Goal: Navigation & Orientation: Find specific page/section

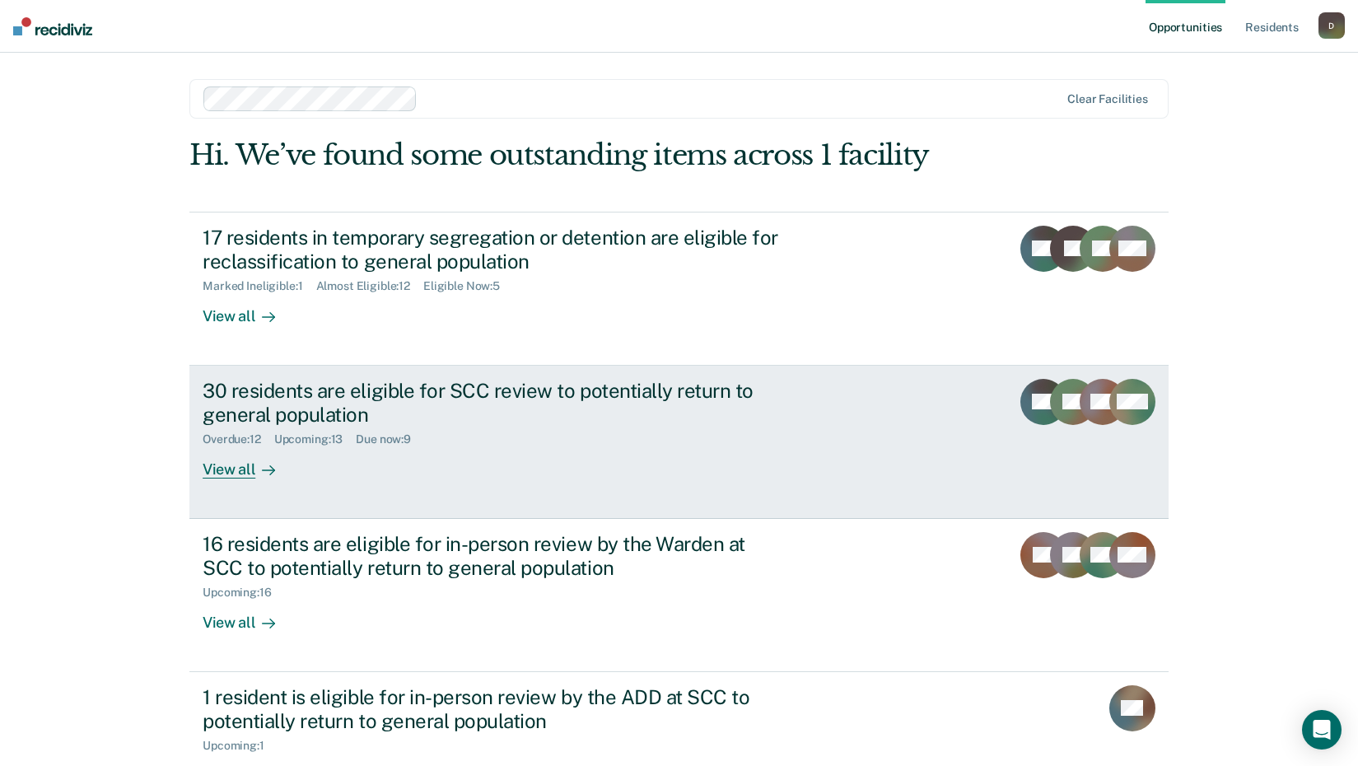
click at [230, 465] on div "View all" at bounding box center [249, 462] width 92 height 32
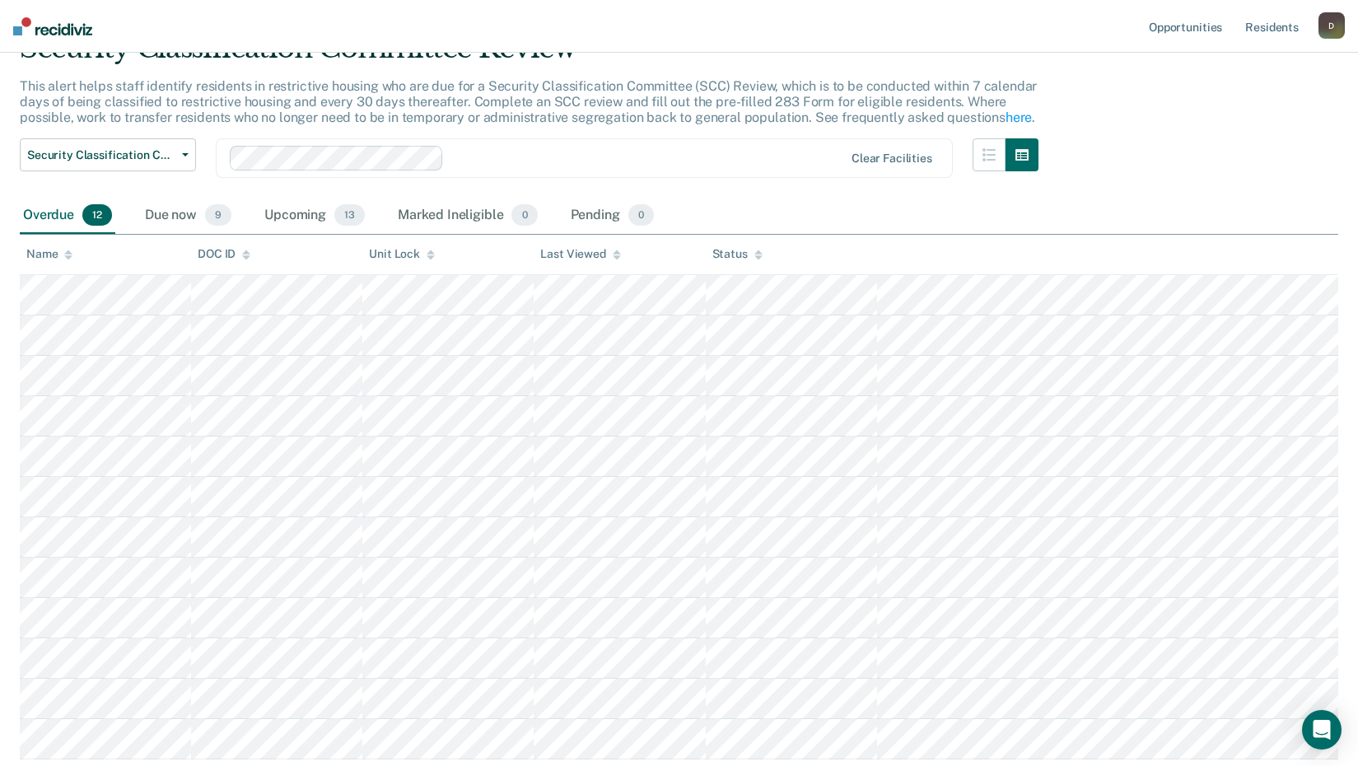
scroll to position [165, 0]
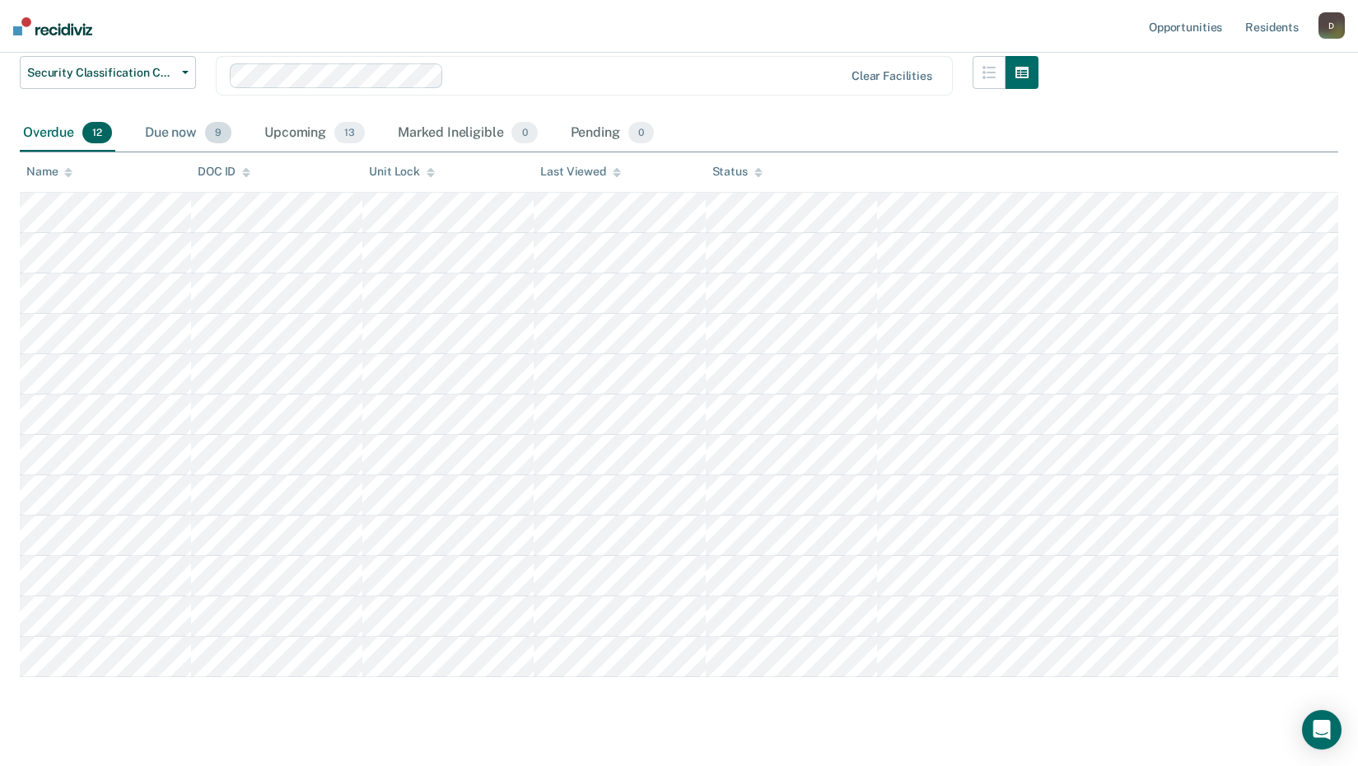
click at [188, 129] on div "Due now 9" at bounding box center [188, 133] width 93 height 36
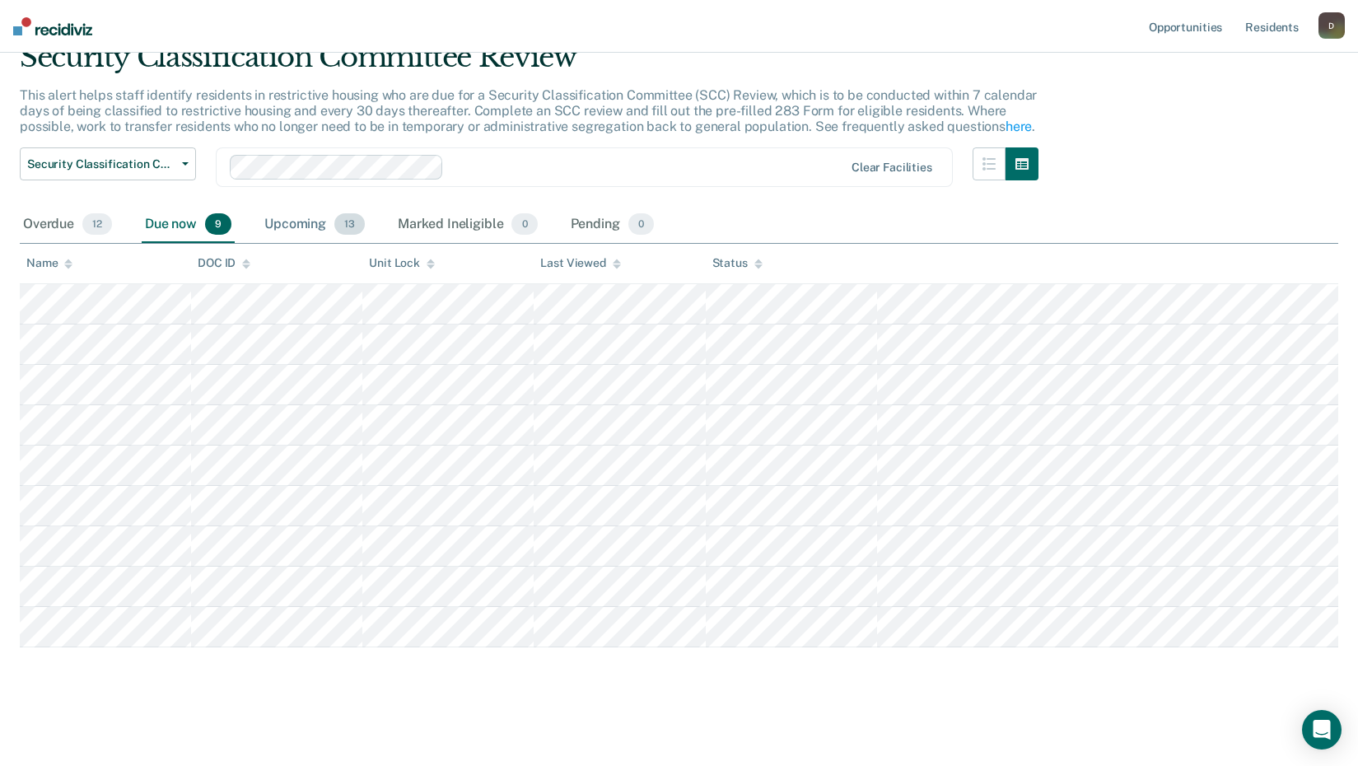
click at [283, 223] on div "Upcoming 13" at bounding box center [314, 225] width 107 height 36
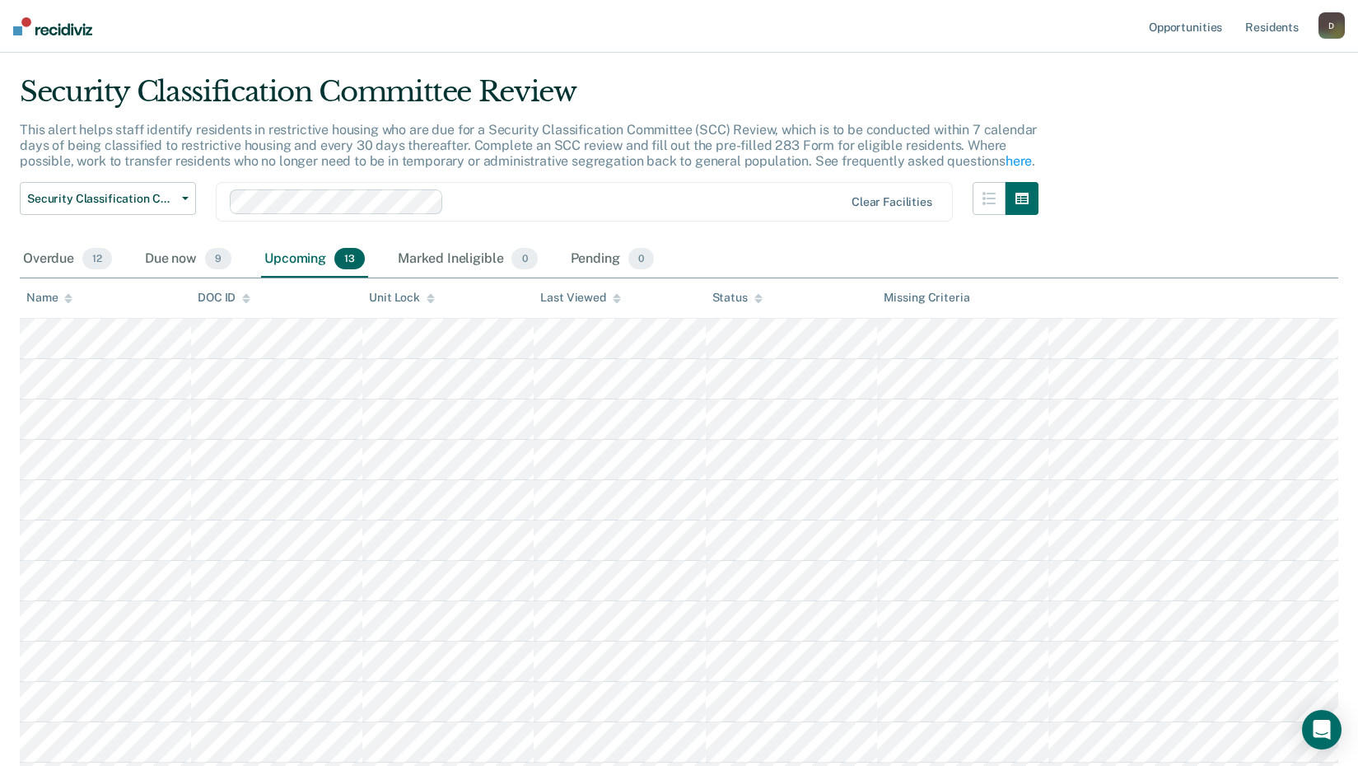
scroll to position [0, 0]
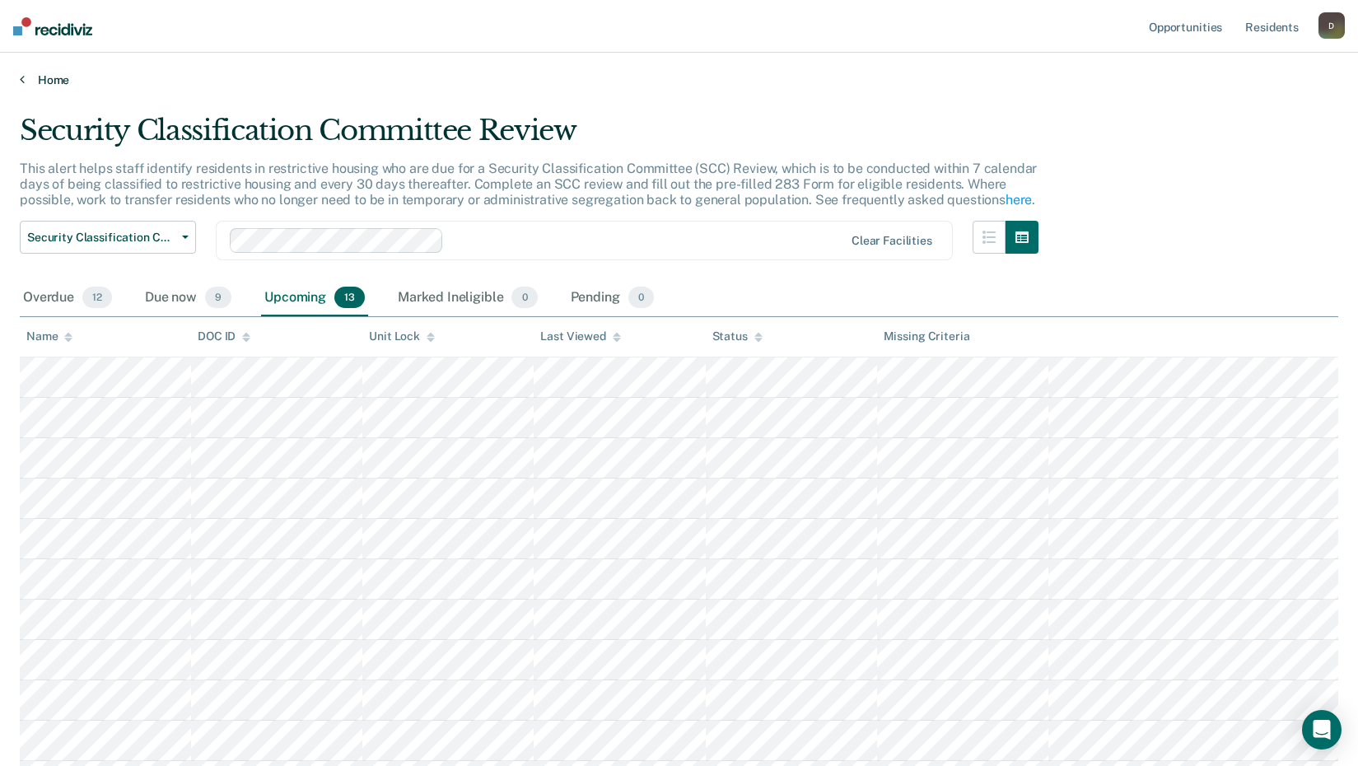
click at [35, 85] on link "Home" at bounding box center [679, 79] width 1319 height 15
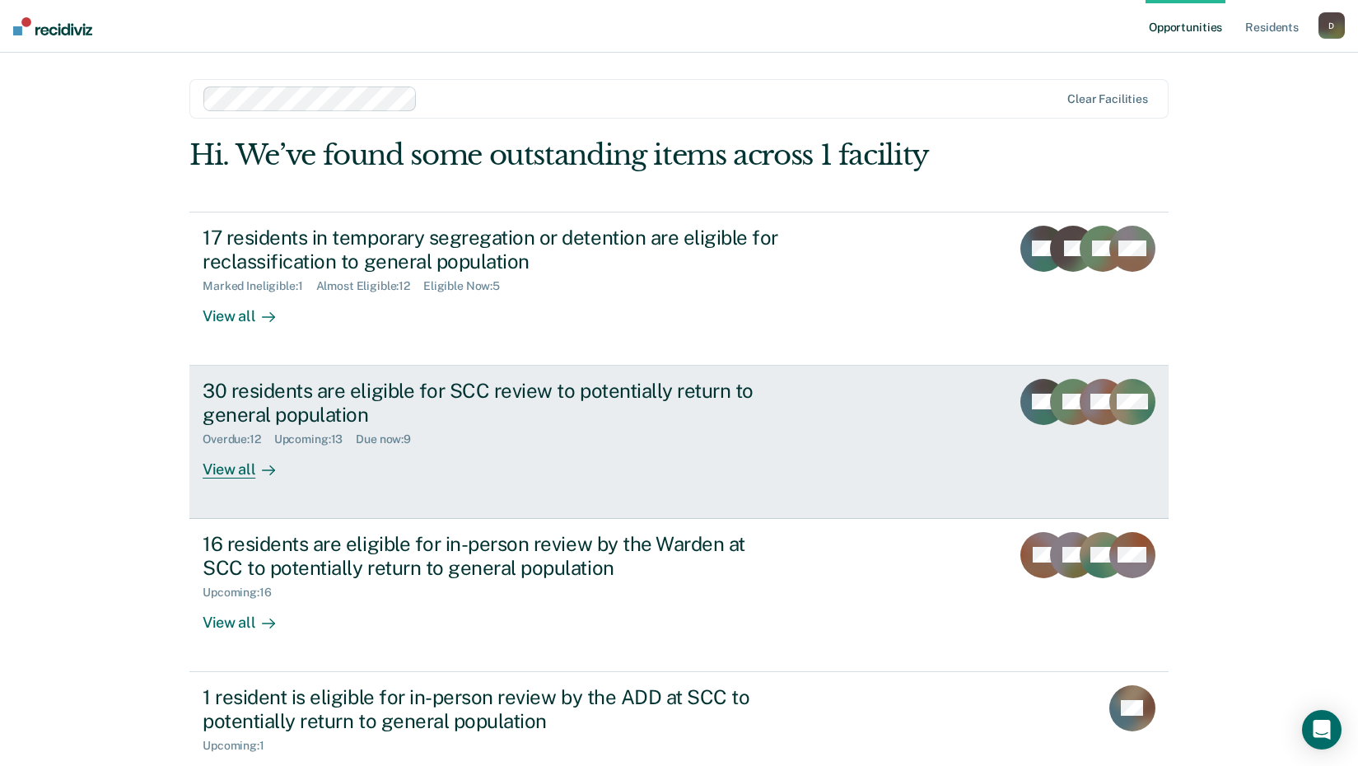
click at [242, 468] on div "View all" at bounding box center [249, 462] width 92 height 32
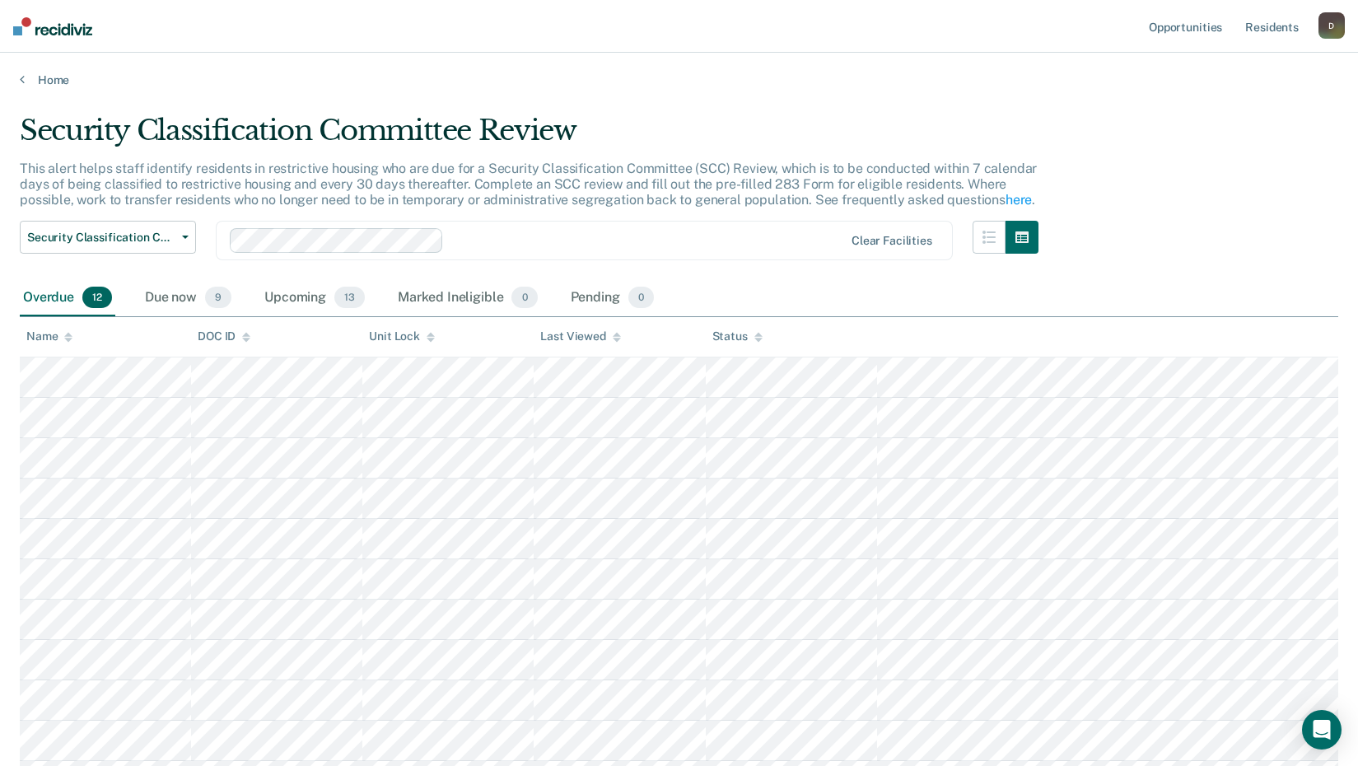
click at [37, 53] on div "Home" at bounding box center [679, 70] width 1358 height 35
click at [21, 80] on icon at bounding box center [22, 78] width 5 height 13
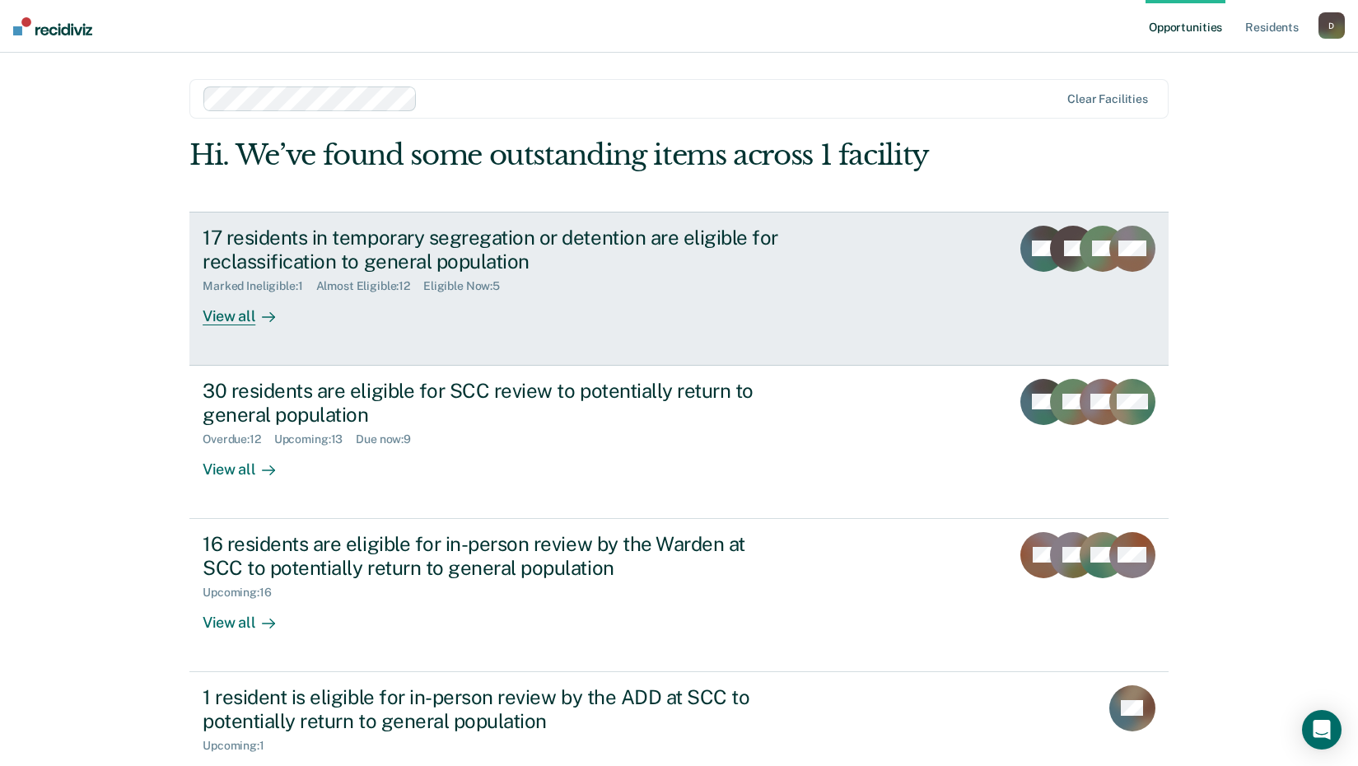
click at [255, 319] on div at bounding box center [265, 315] width 20 height 19
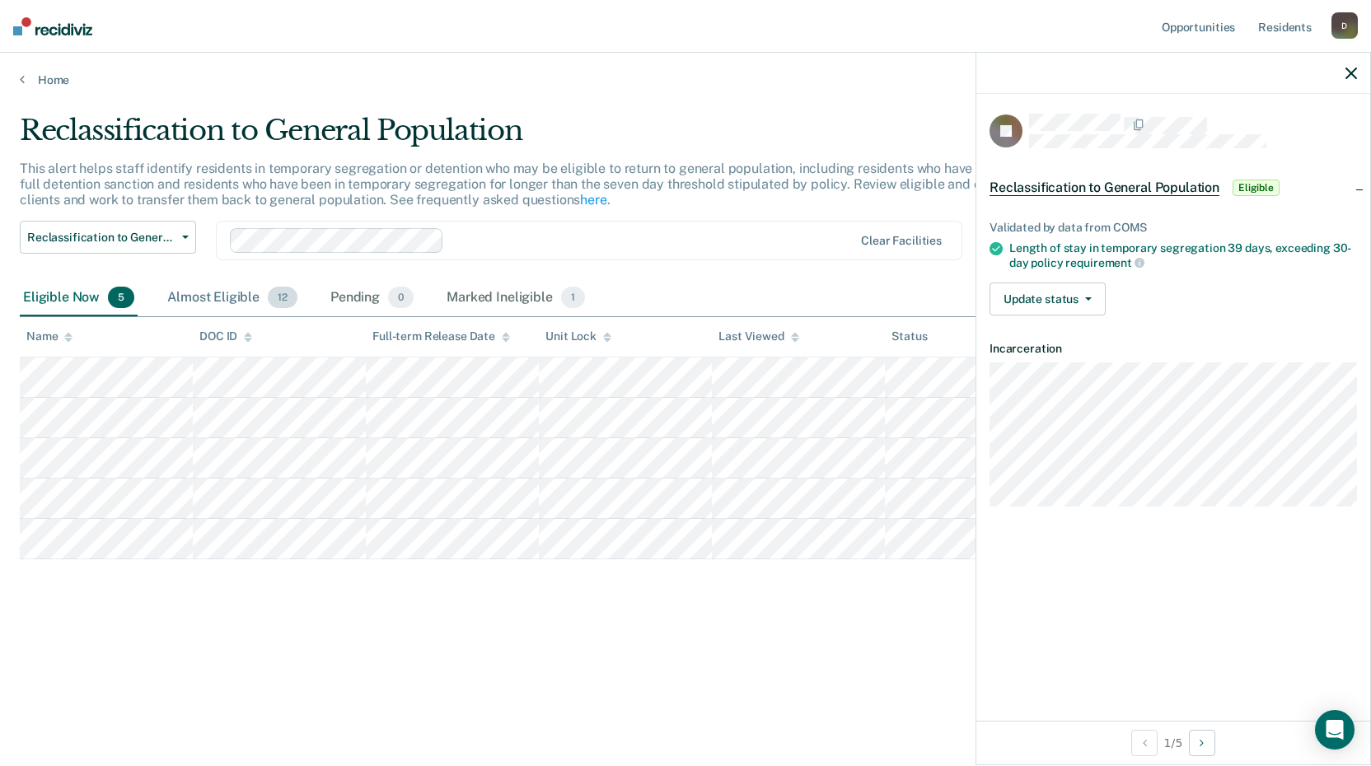
click at [220, 292] on div "Almost Eligible 12" at bounding box center [232, 298] width 137 height 36
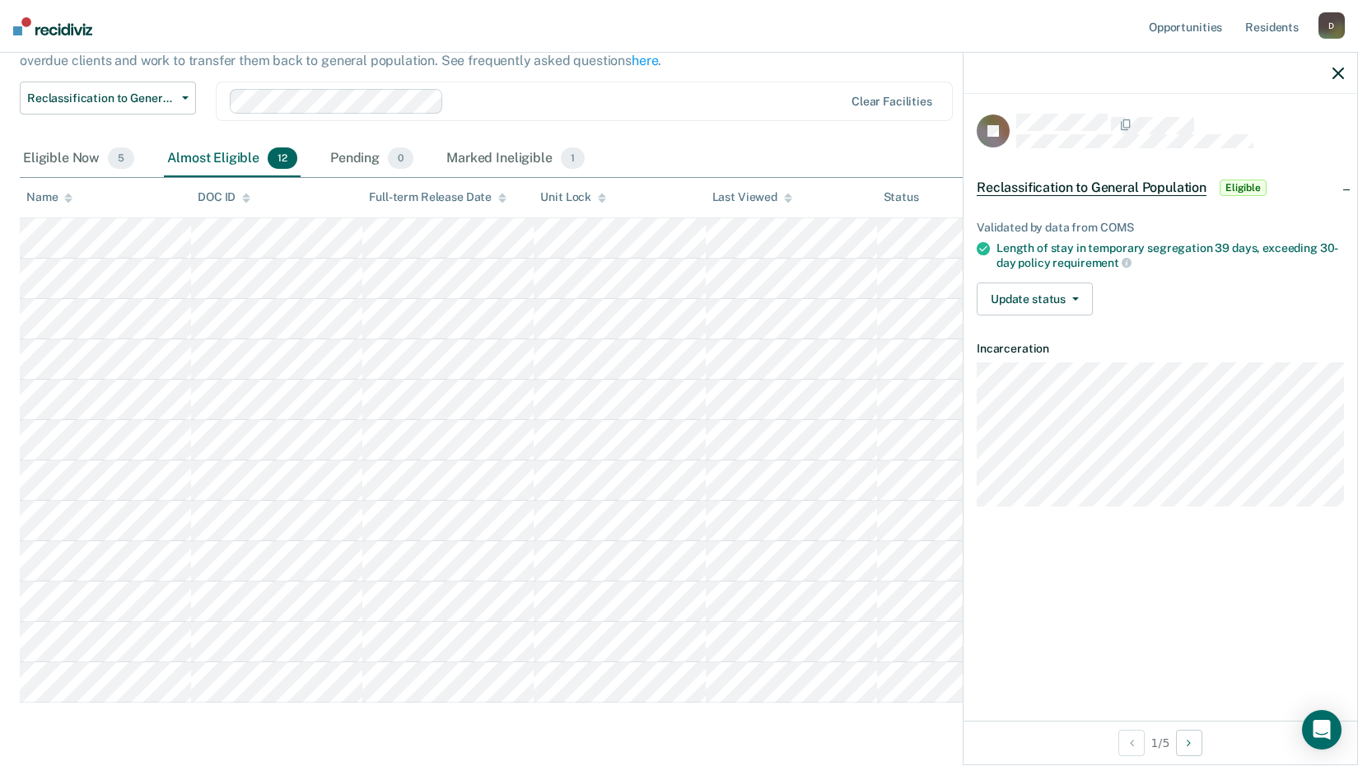
scroll to position [112, 0]
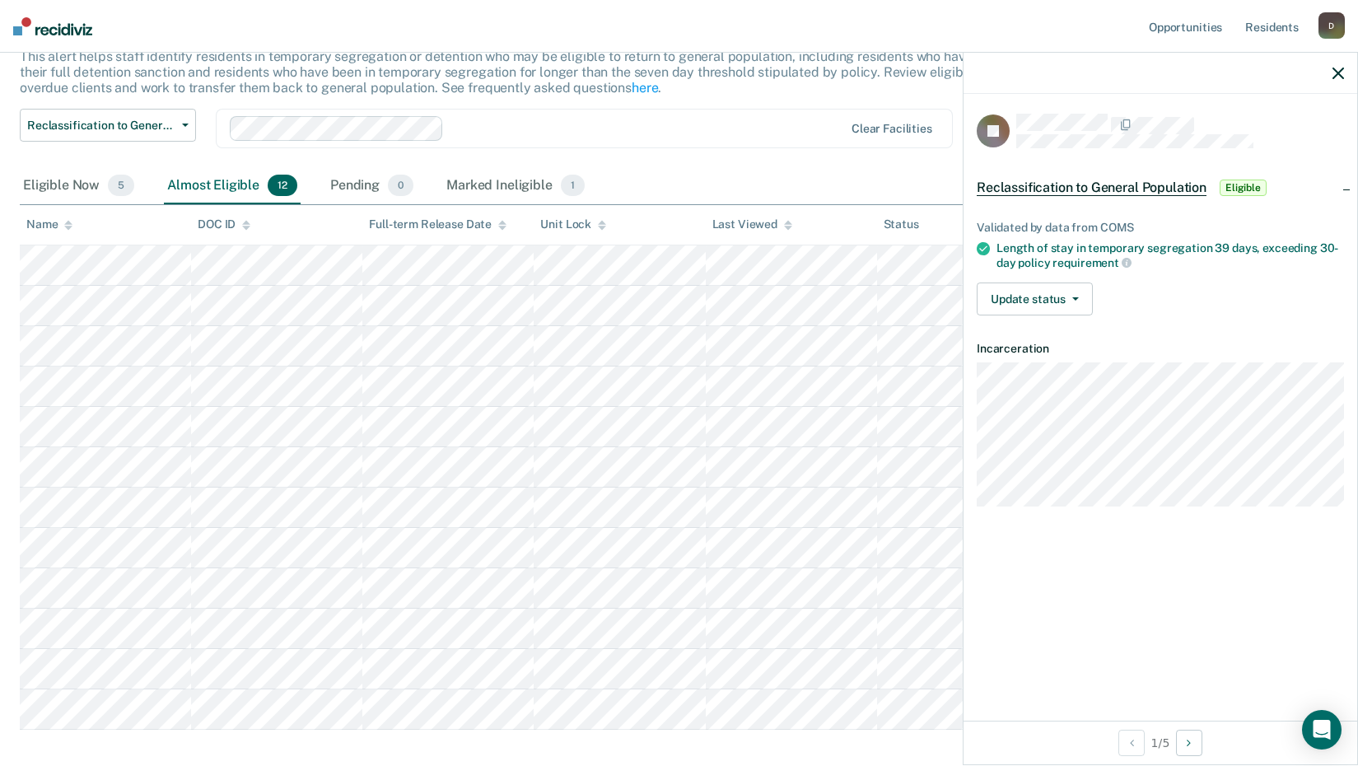
click at [1344, 72] on div at bounding box center [1161, 73] width 394 height 41
click at [1340, 72] on icon "button" at bounding box center [1339, 74] width 12 height 12
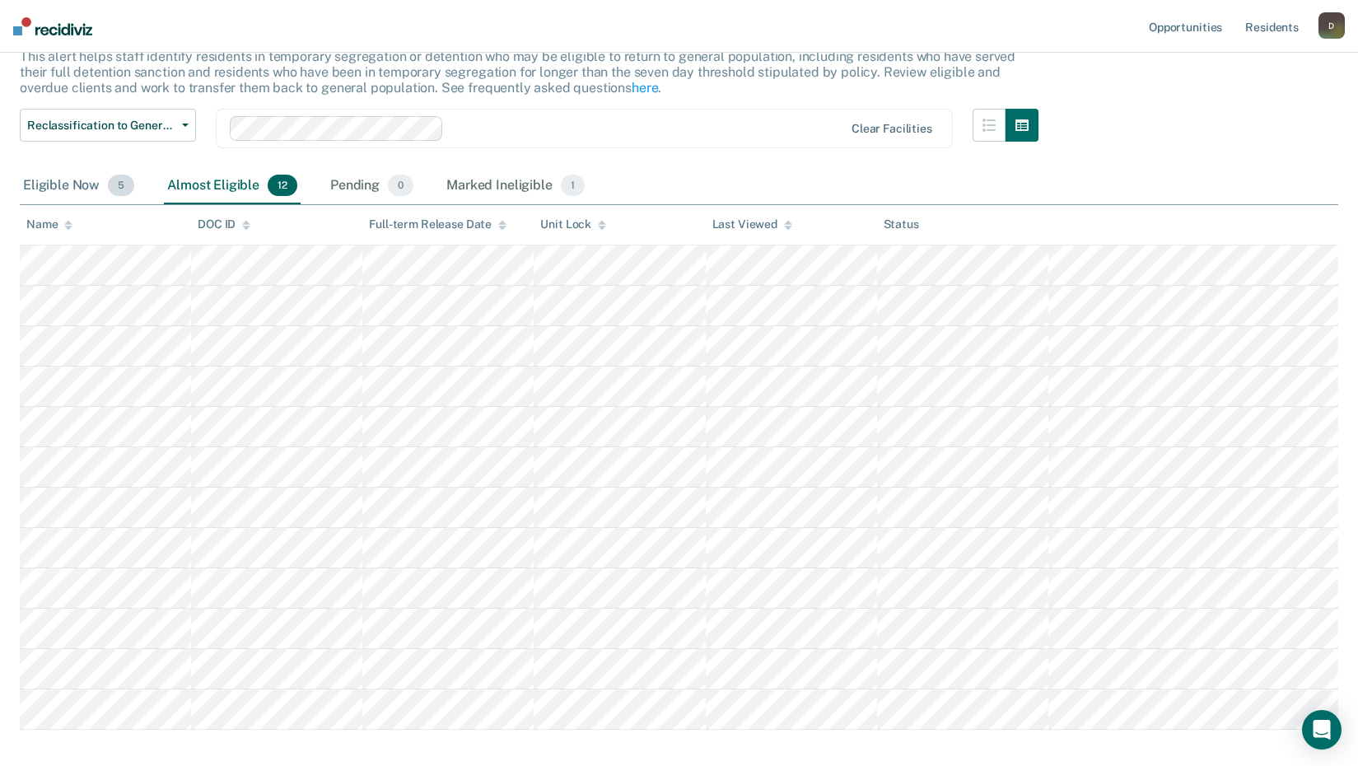
click at [77, 176] on div "Eligible Now 5" at bounding box center [79, 186] width 118 height 36
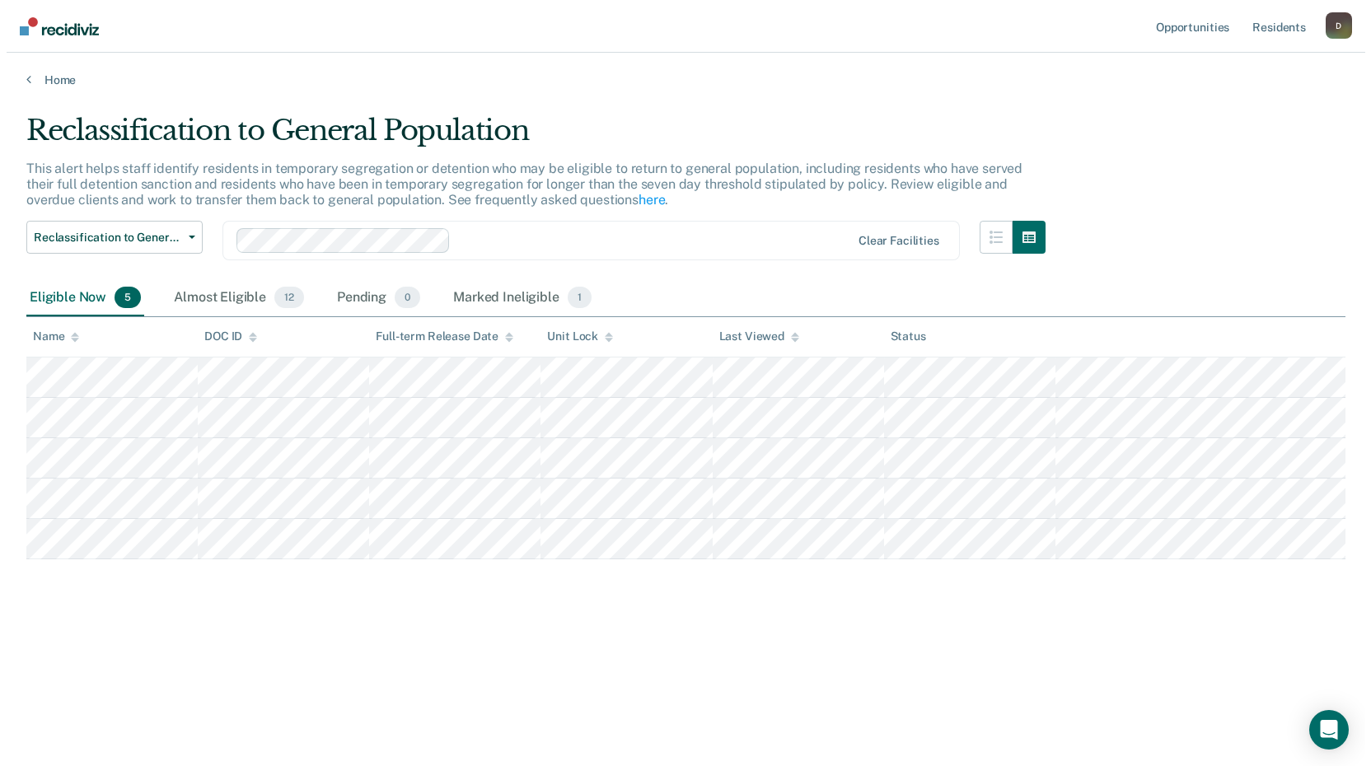
scroll to position [0, 0]
